Goal: Information Seeking & Learning: Learn about a topic

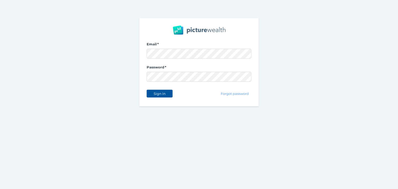
click at [152, 94] on span "Sign in" at bounding box center [159, 94] width 16 height 4
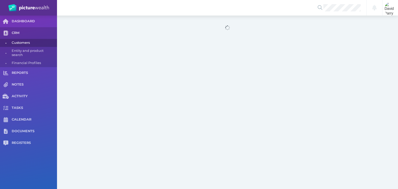
select select "25"
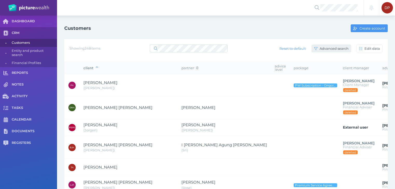
click at [339, 47] on span "Advanced search" at bounding box center [335, 48] width 32 height 4
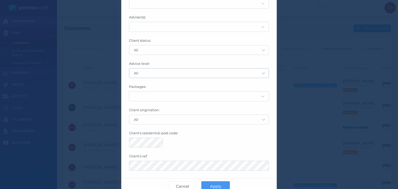
scroll to position [56, 0]
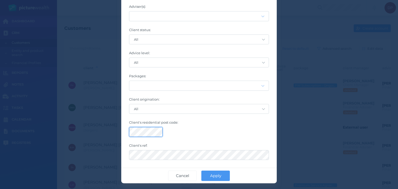
click button "Apply" at bounding box center [216, 176] width 29 height 10
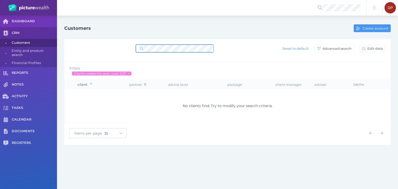
click at [100, 44] on div "Reset to default Advanced search Edit data" at bounding box center [228, 48] width 316 height 11
click at [129, 73] on icon at bounding box center [129, 73] width 2 height 3
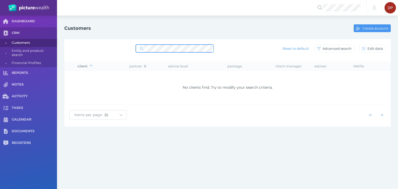
click at [102, 47] on div "Reset to default Advanced search Edit data" at bounding box center [228, 48] width 316 height 11
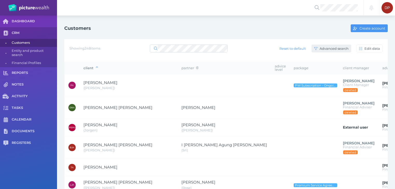
click at [343, 48] on span "Advanced search" at bounding box center [335, 48] width 32 height 4
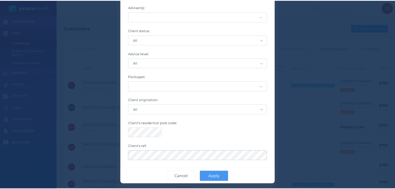
scroll to position [56, 0]
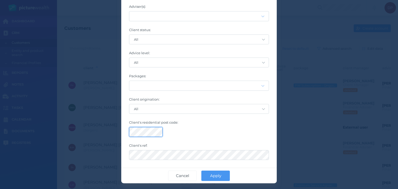
click button "Apply" at bounding box center [216, 176] width 29 height 10
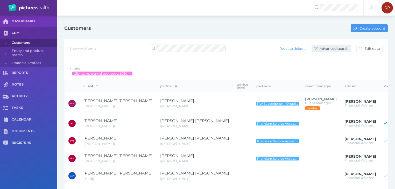
click at [324, 46] on span "Advanced search" at bounding box center [335, 48] width 32 height 4
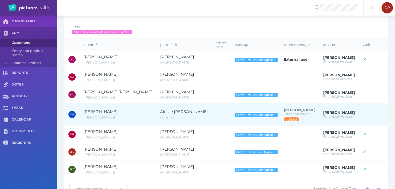
scroll to position [59, 0]
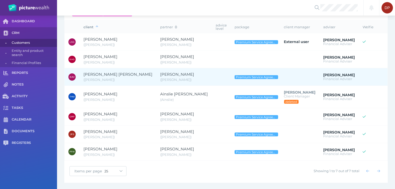
click at [106, 74] on span "[PERSON_NAME] [PERSON_NAME]" at bounding box center [118, 74] width 69 height 5
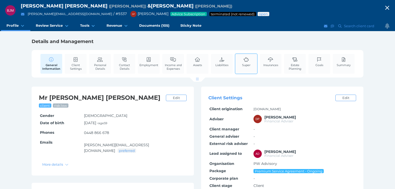
click at [244, 61] on icon at bounding box center [247, 59] width 6 height 5
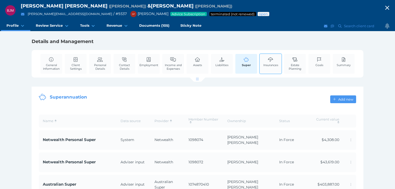
click at [270, 61] on icon at bounding box center [270, 59] width 5 height 5
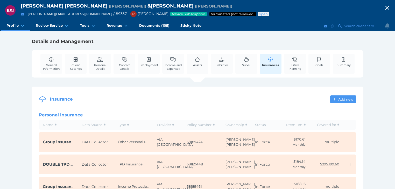
click at [388, 7] on icon "button" at bounding box center [387, 8] width 6 height 8
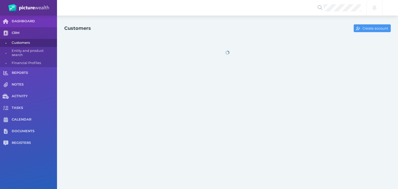
select select "25"
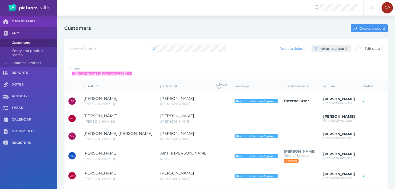
click at [331, 46] on span "Advanced search" at bounding box center [335, 48] width 32 height 4
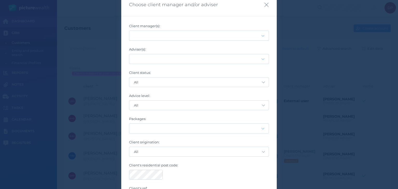
scroll to position [56, 0]
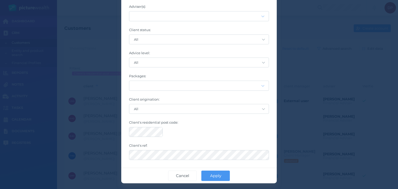
click at [236, 133] on div at bounding box center [199, 132] width 140 height 10
click at [212, 176] on span "Apply" at bounding box center [216, 175] width 16 height 5
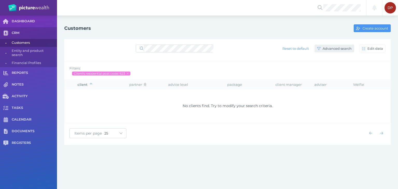
click at [334, 47] on span "Advanced search" at bounding box center [338, 48] width 32 height 4
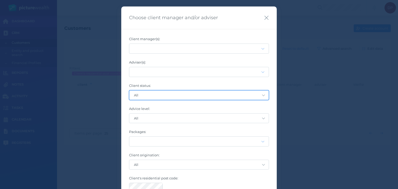
click at [161, 94] on select "All Active only Not confirmed only" at bounding box center [199, 95] width 140 height 9
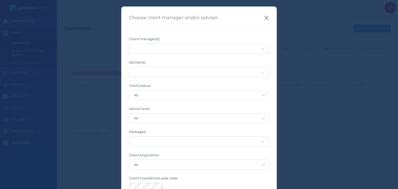
click at [266, 17] on icon "button" at bounding box center [266, 18] width 5 height 6
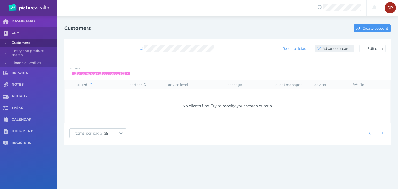
click at [334, 47] on span "Advanced search" at bounding box center [338, 48] width 32 height 4
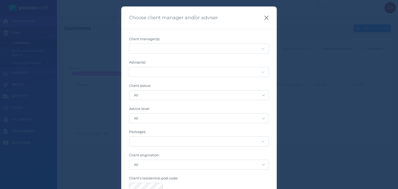
click at [264, 18] on icon "button" at bounding box center [266, 18] width 5 height 6
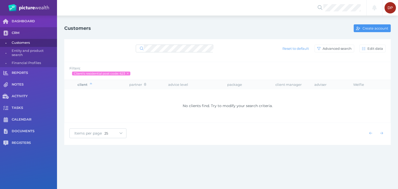
click at [126, 168] on div "Notifications All clear! DP [PERSON_NAME] [PERSON_NAME][EMAIL_ADDRESS][PERSON_N…" at bounding box center [199, 94] width 398 height 189
click at [134, 49] on div "Reset to default Advanced search Edit data" at bounding box center [228, 48] width 316 height 11
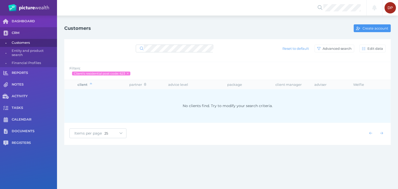
click at [277, 104] on div "No clients find. Try to modify your search criteria." at bounding box center [227, 105] width 318 height 27
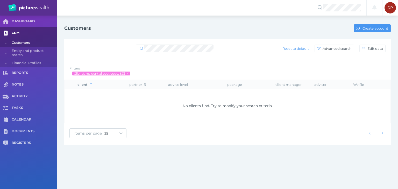
click at [17, 32] on span "CRM" at bounding box center [34, 33] width 45 height 4
select select "25"
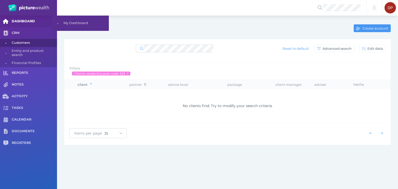
click at [20, 20] on span "DASHBOARD" at bounding box center [34, 21] width 45 height 4
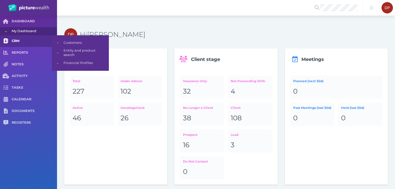
click at [14, 42] on span "CRM" at bounding box center [34, 41] width 45 height 4
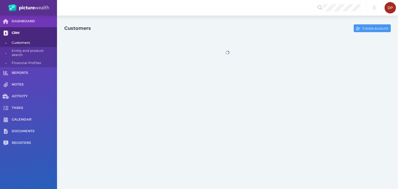
select select "25"
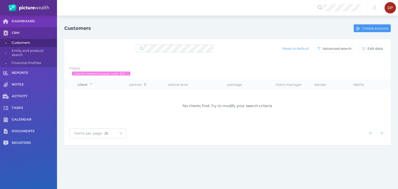
click at [128, 74] on icon at bounding box center [128, 73] width 2 height 3
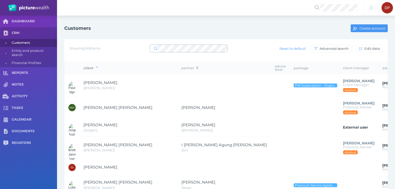
click at [158, 48] on span at bounding box center [154, 48] width 8 height 5
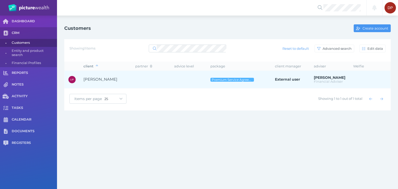
click at [117, 77] on span "[PERSON_NAME]" at bounding box center [101, 79] width 34 height 5
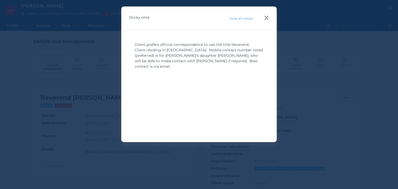
click at [266, 18] on icon "button" at bounding box center [266, 18] width 5 height 6
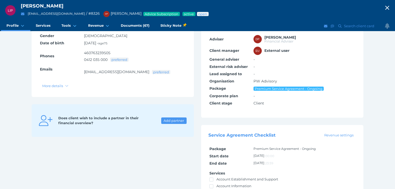
scroll to position [13, 0]
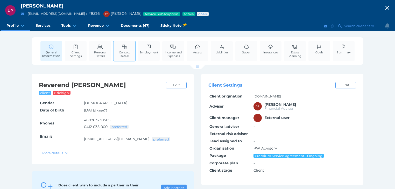
click at [120, 53] on span "Contact Details" at bounding box center [124, 54] width 19 height 7
select select "201"
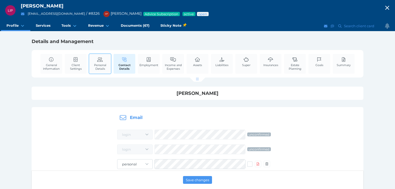
click at [95, 66] on span "Personal Details" at bounding box center [100, 66] width 19 height 7
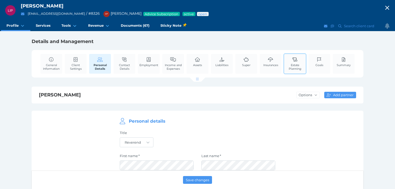
click at [294, 65] on span "Estate Planning" at bounding box center [295, 66] width 19 height 7
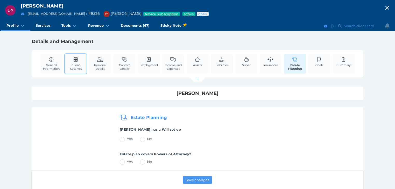
click at [79, 66] on span "Client Settings" at bounding box center [75, 66] width 19 height 7
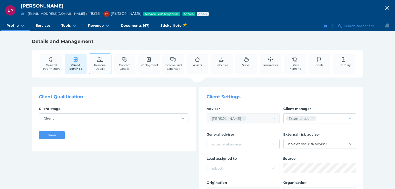
click at [100, 66] on span "Personal Details" at bounding box center [100, 66] width 19 height 7
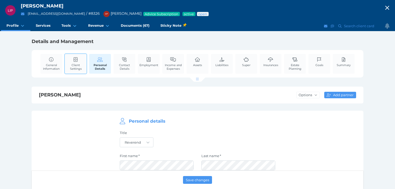
click at [78, 65] on span "Client Settings" at bounding box center [75, 66] width 19 height 7
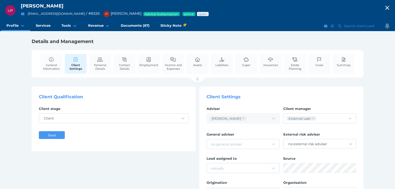
click at [389, 6] on icon "button" at bounding box center [387, 8] width 6 height 8
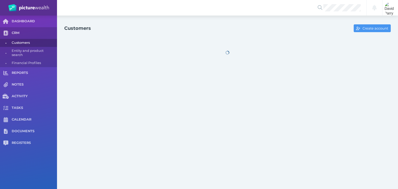
select select "25"
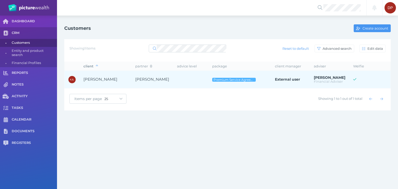
click at [101, 80] on span "[PERSON_NAME]" at bounding box center [101, 79] width 34 height 5
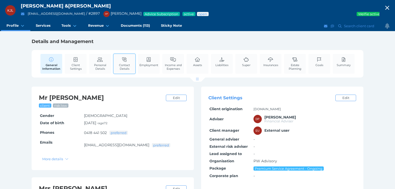
click at [127, 66] on span "Contact Details" at bounding box center [124, 66] width 19 height 7
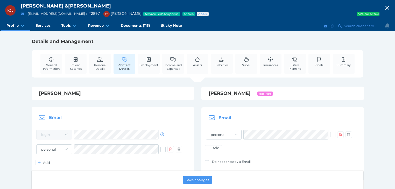
click at [391, 7] on icon "button" at bounding box center [387, 8] width 6 height 8
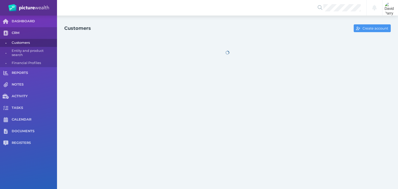
select select "25"
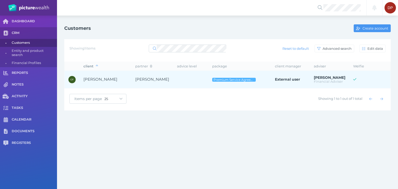
click at [103, 78] on span "[PERSON_NAME]" at bounding box center [101, 79] width 34 height 5
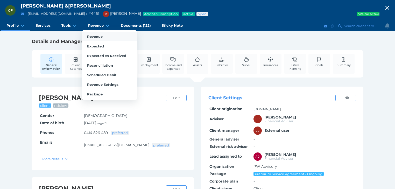
click at [95, 36] on span "Revenue" at bounding box center [95, 36] width 16 height 4
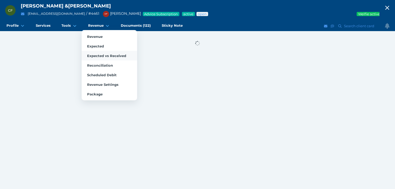
select select "25"
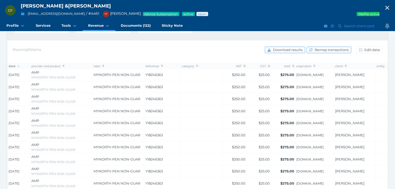
scroll to position [68, 0]
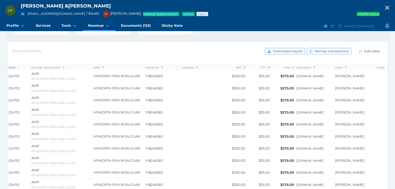
click at [115, 77] on span "MYNORTH PEN NON-GUAR" at bounding box center [117, 76] width 47 height 4
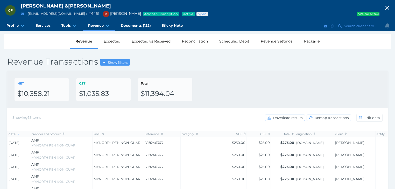
scroll to position [0, 0]
